Goal: Task Accomplishment & Management: Manage account settings

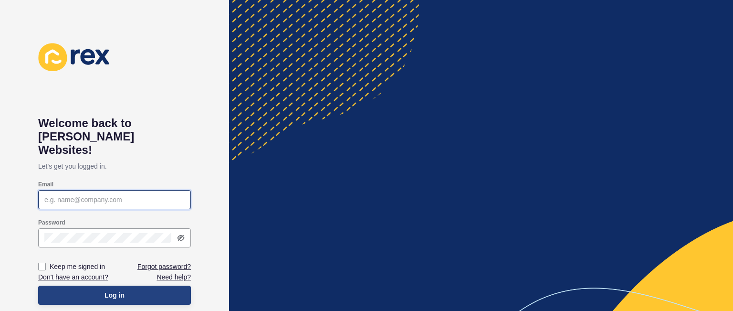
type input "[PERSON_NAME][EMAIL_ADDRESS][DOMAIN_NAME]"
click at [114, 290] on span "Log in" at bounding box center [114, 295] width 20 height 10
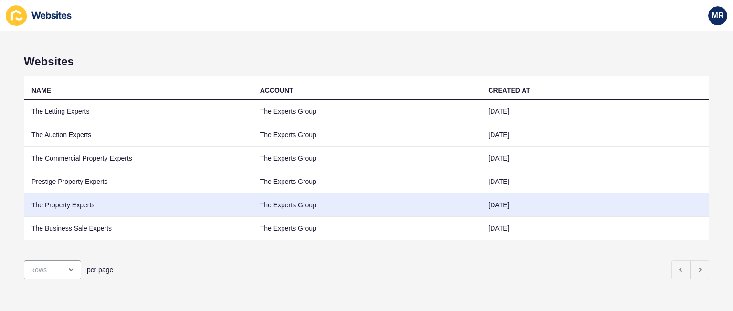
click at [74, 200] on td "The Property Experts" at bounding box center [138, 204] width 229 height 23
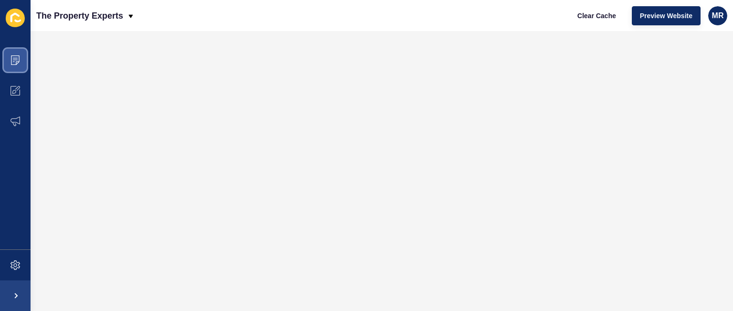
click at [20, 60] on span at bounding box center [15, 60] width 31 height 31
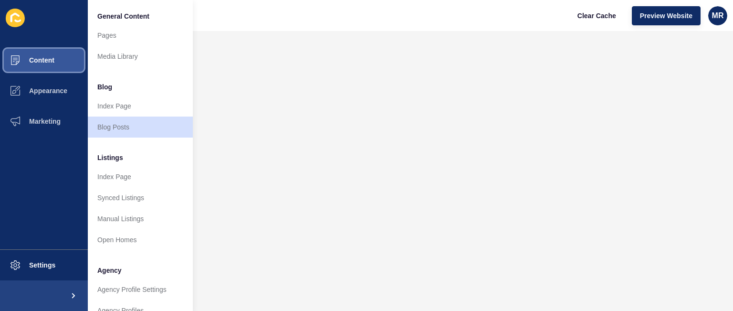
scroll to position [256, 0]
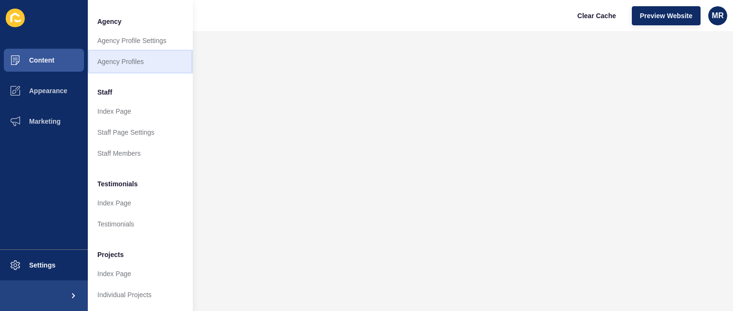
click at [145, 55] on link "Agency Profiles" at bounding box center [140, 61] width 105 height 21
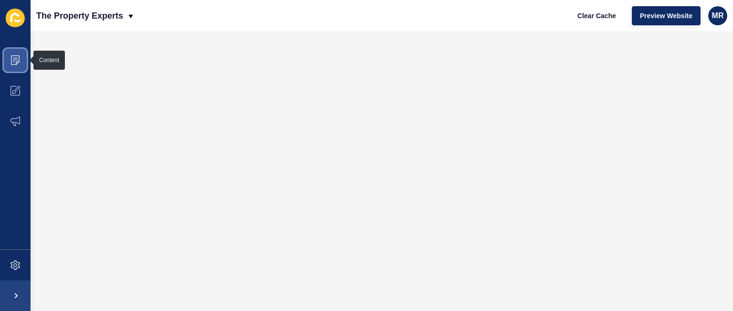
click at [14, 63] on icon at bounding box center [15, 60] width 10 height 10
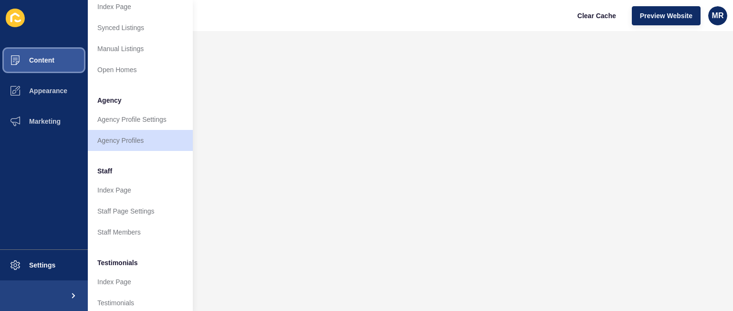
scroll to position [191, 0]
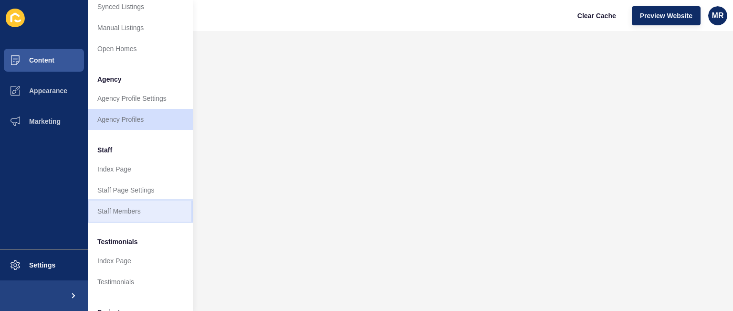
click at [146, 209] on link "Staff Members" at bounding box center [140, 210] width 105 height 21
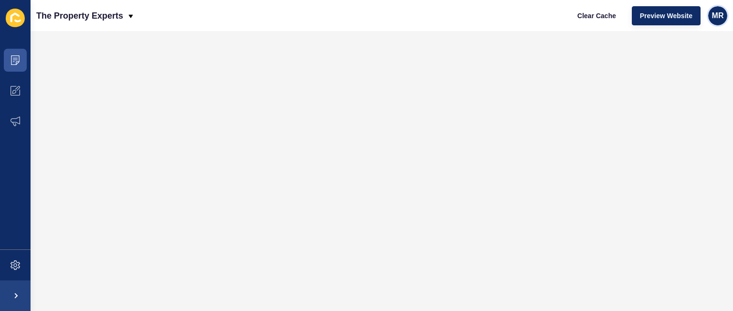
click at [715, 20] on span "MR" at bounding box center [718, 16] width 12 height 10
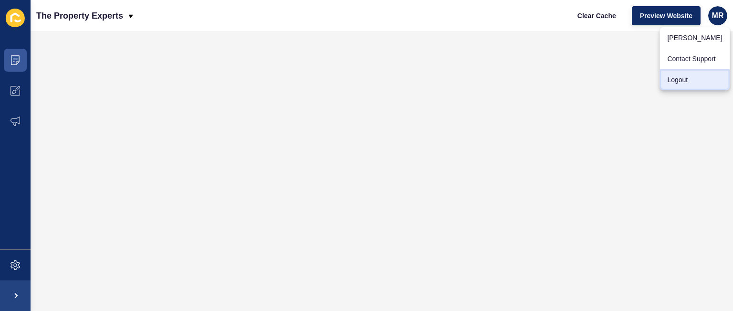
click at [680, 78] on link "Logout" at bounding box center [694, 79] width 70 height 21
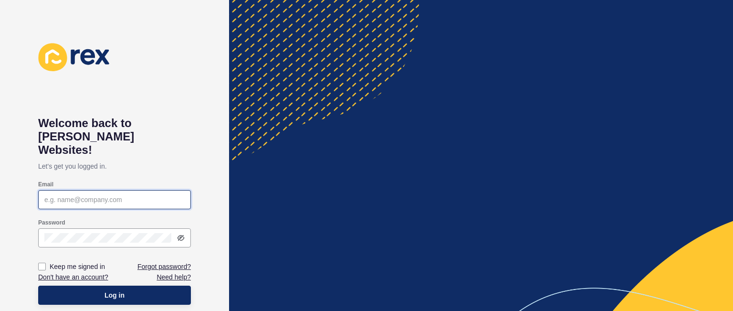
type input "[PERSON_NAME][EMAIL_ADDRESS][DOMAIN_NAME]"
